Goal: Transaction & Acquisition: Purchase product/service

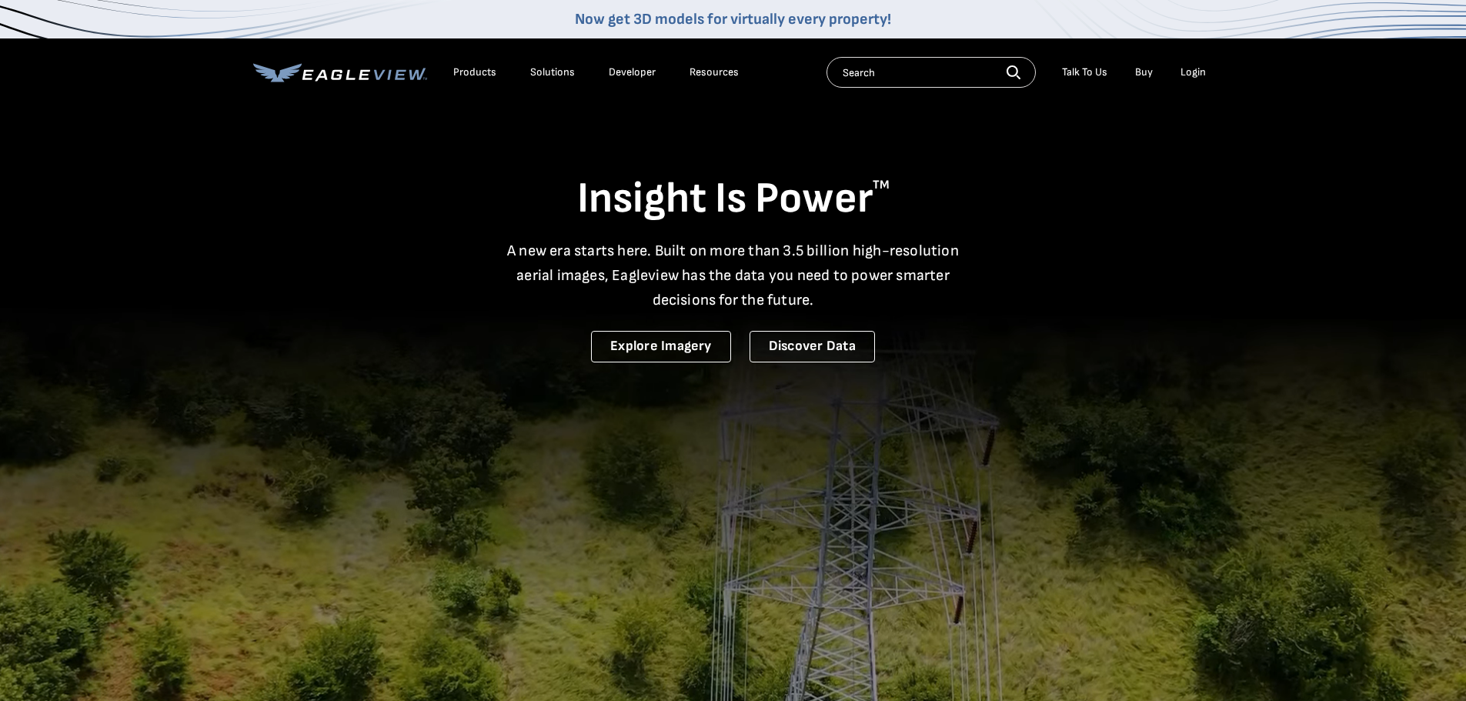
click at [1196, 69] on div "Login" at bounding box center [1193, 72] width 25 height 14
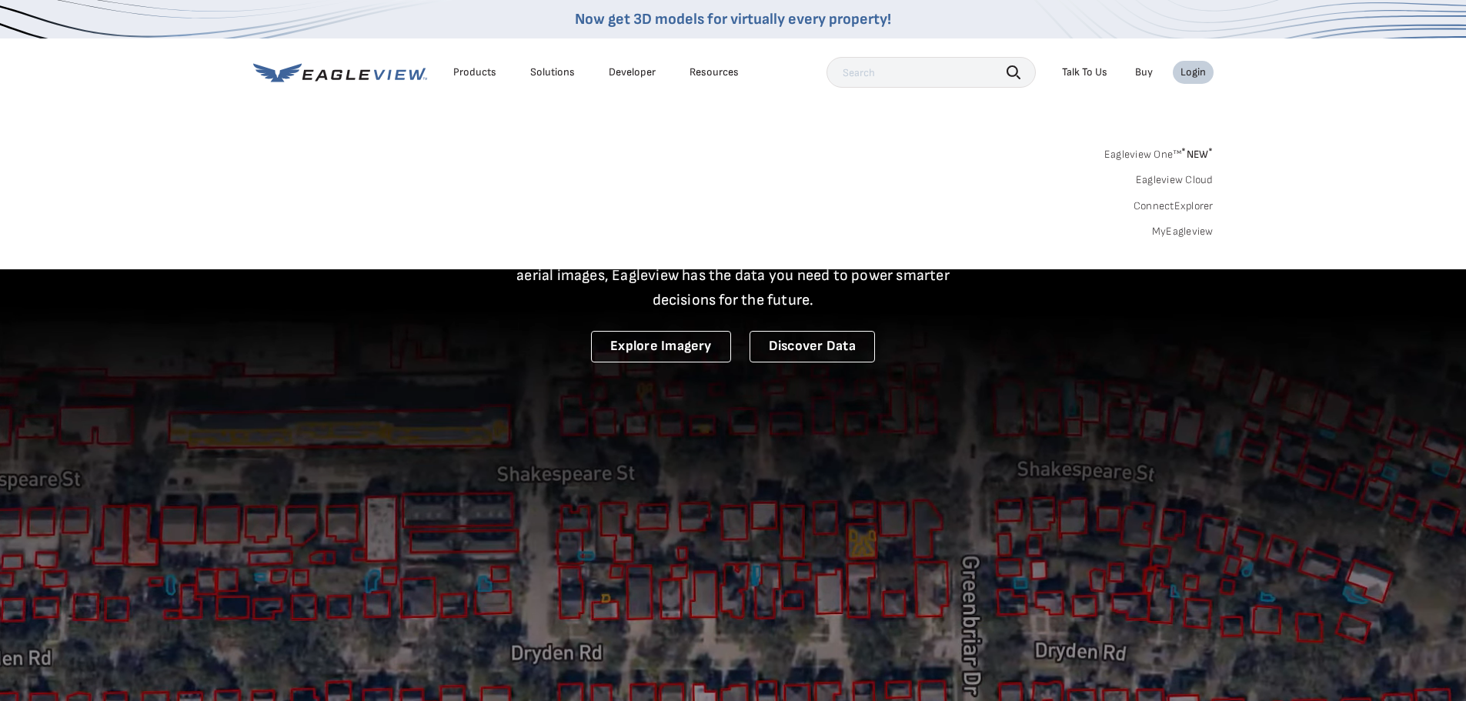
click at [1159, 226] on link "MyEagleview" at bounding box center [1183, 232] width 62 height 14
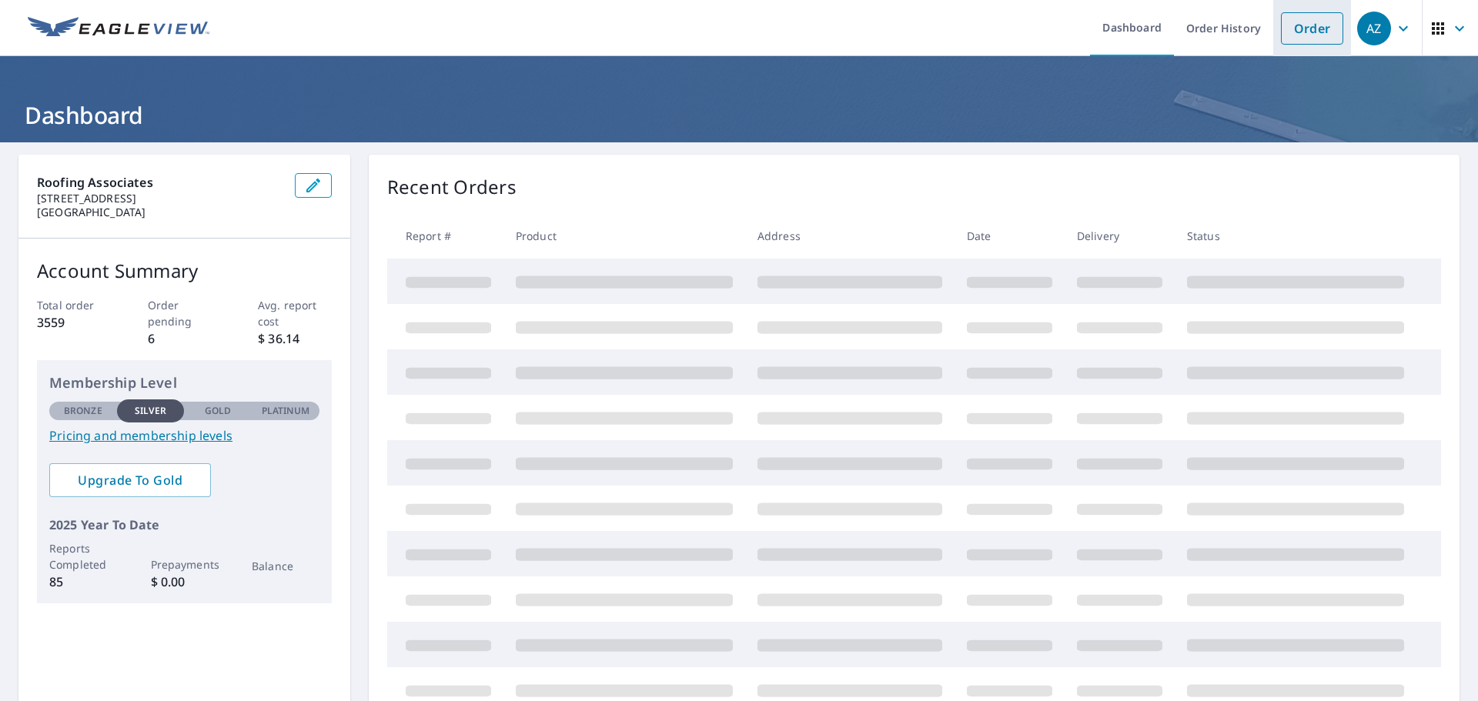
click at [1299, 26] on link "Order" at bounding box center [1312, 28] width 62 height 32
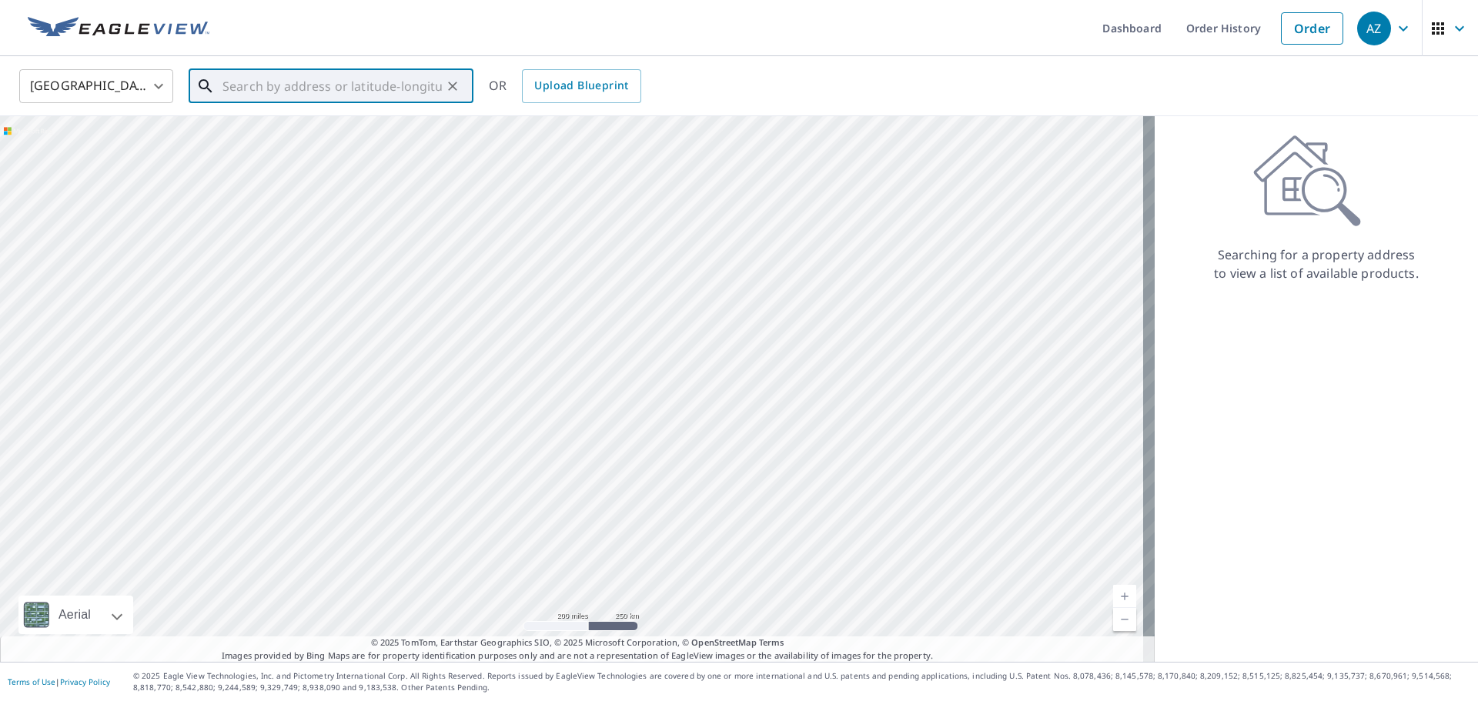
click at [323, 89] on input "text" at bounding box center [331, 86] width 219 height 43
paste input "703 N Oxford Ave"
click at [306, 145] on p "Ventnor City, NJ 08406" at bounding box center [340, 147] width 242 height 15
type input "703 N Oxford Ave Ventnor City, NJ 08406"
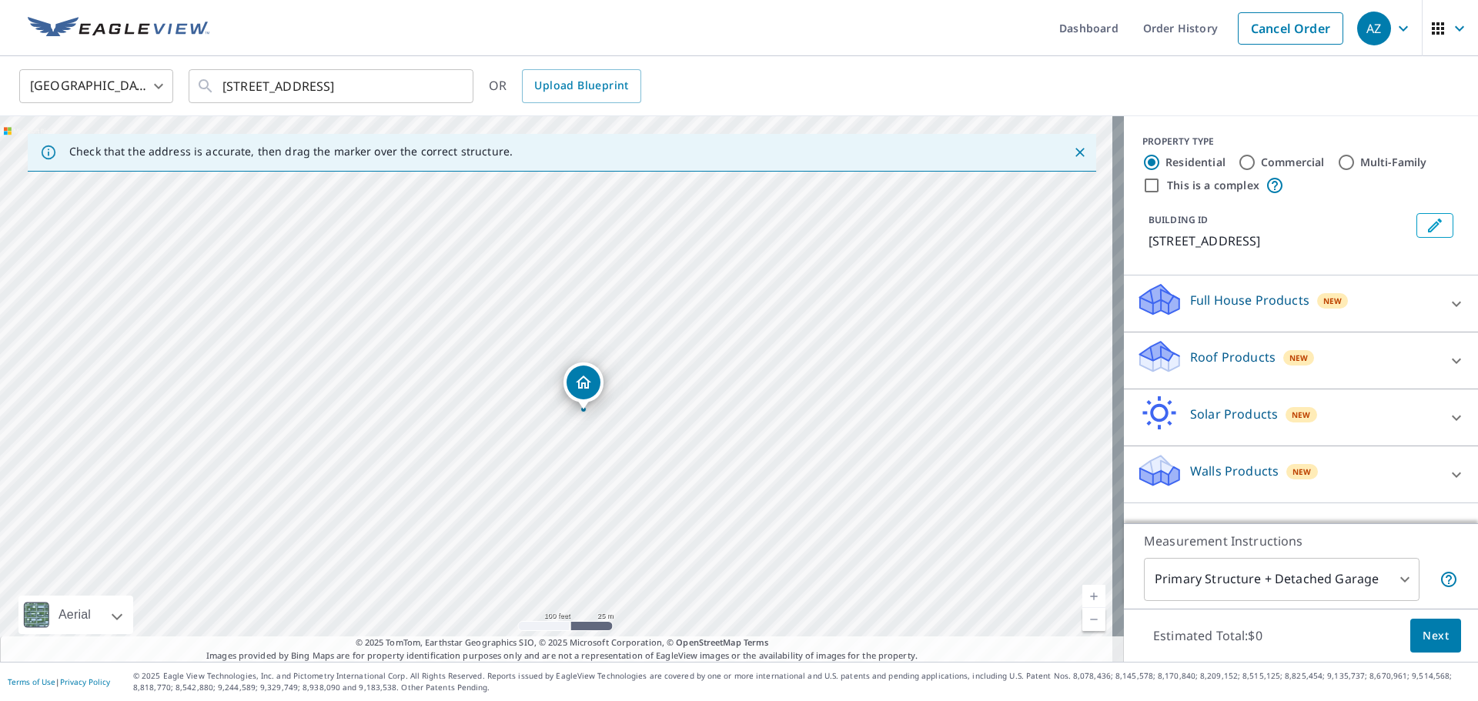
drag, startPoint x: 595, startPoint y: 324, endPoint x: 654, endPoint y: 335, distance: 59.5
click at [654, 335] on div "703 N Oxford Ave Ventnor City, NJ 08406" at bounding box center [562, 389] width 1124 height 546
drag, startPoint x: 592, startPoint y: 380, endPoint x: 604, endPoint y: 383, distance: 12.2
